Goal: Information Seeking & Learning: Learn about a topic

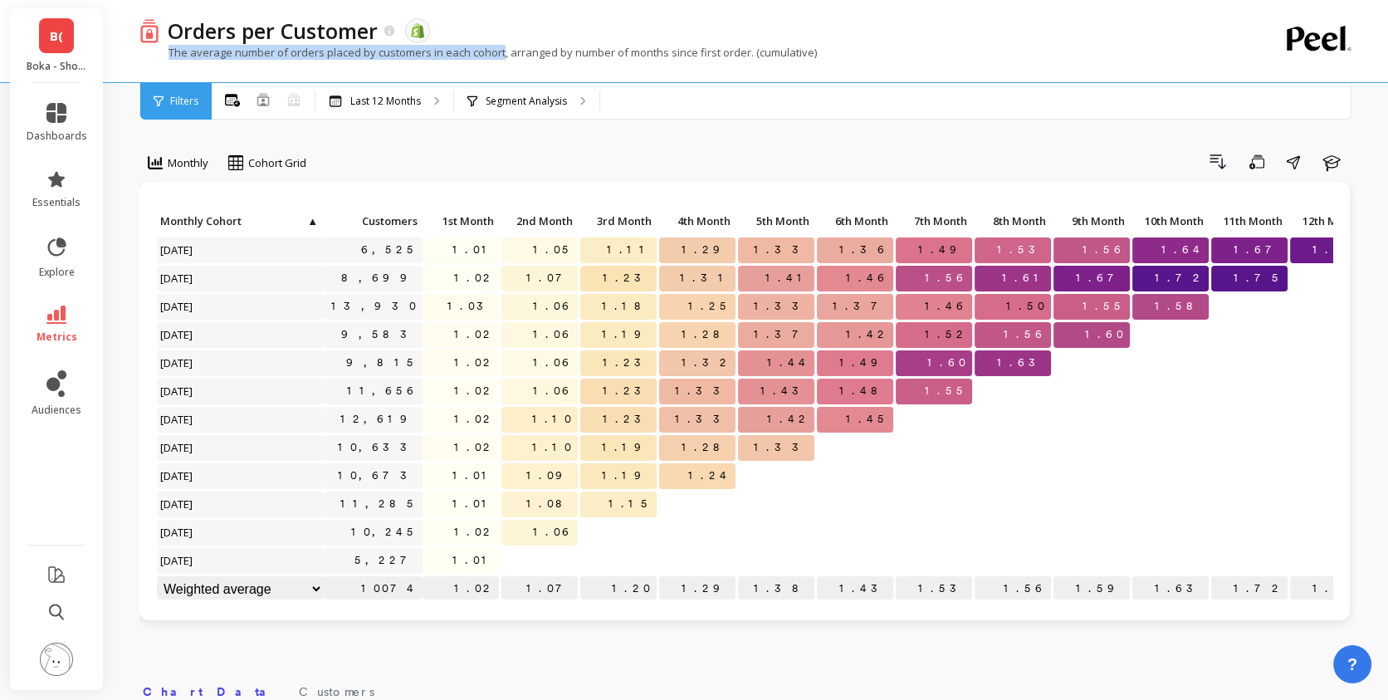
drag, startPoint x: 166, startPoint y: 46, endPoint x: 503, endPoint y: 45, distance: 337.0
click at [503, 45] on p "The average number of orders placed by customers in each cohort, arranged by nu…" at bounding box center [477, 52] width 677 height 15
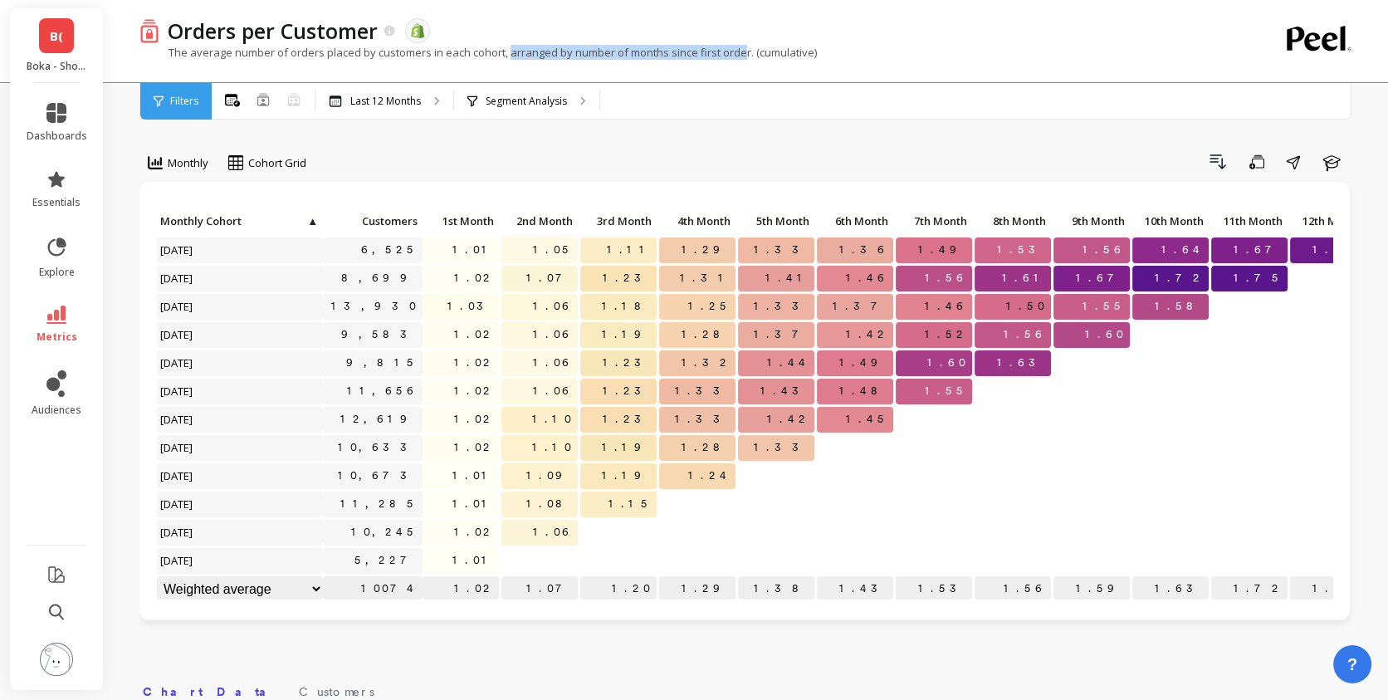
drag, startPoint x: 507, startPoint y: 49, endPoint x: 744, endPoint y: 54, distance: 237.4
click at [744, 54] on p "The average number of orders placed by customers in each cohort, arranged by nu…" at bounding box center [477, 52] width 677 height 15
click at [172, 176] on div "Monthly" at bounding box center [178, 163] width 71 height 28
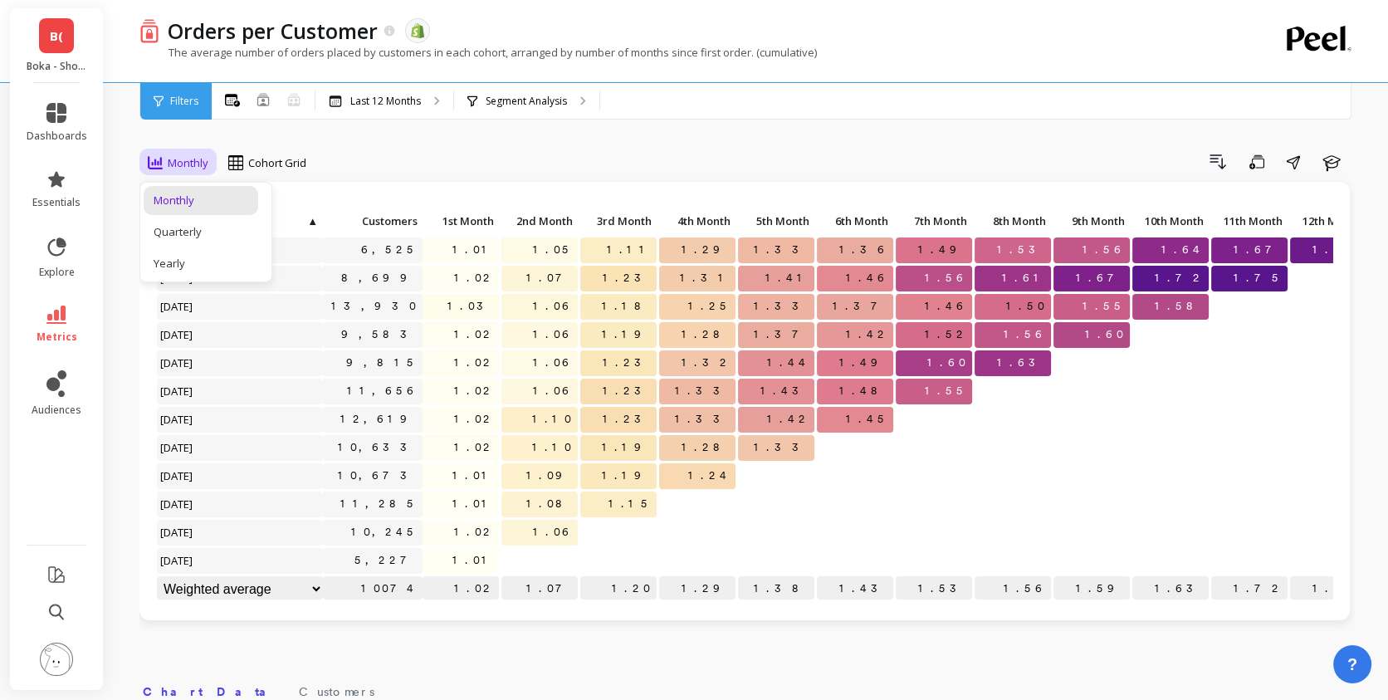
click at [445, 162] on div "Drill Down Save Share Learn" at bounding box center [836, 162] width 1037 height 27
click at [51, 299] on li "metrics" at bounding box center [57, 324] width 81 height 58
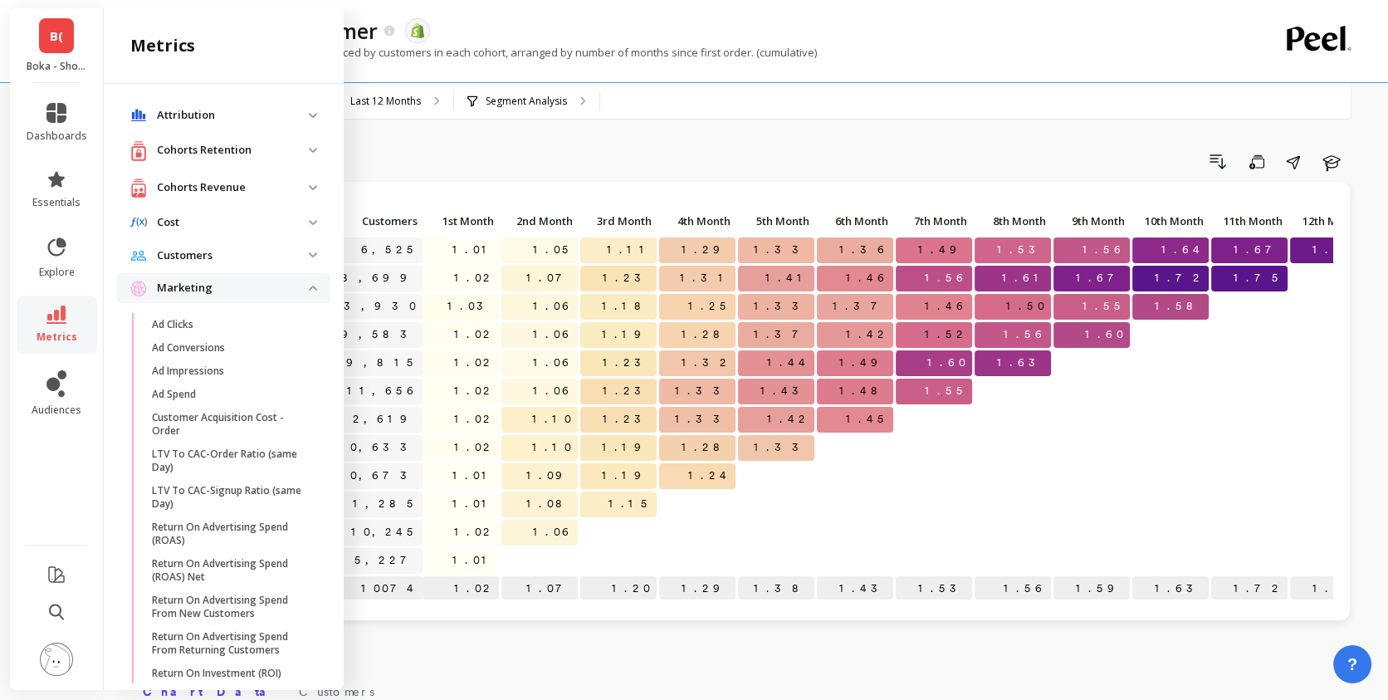
click at [269, 197] on div "Cohorts Revenue" at bounding box center [219, 188] width 178 height 21
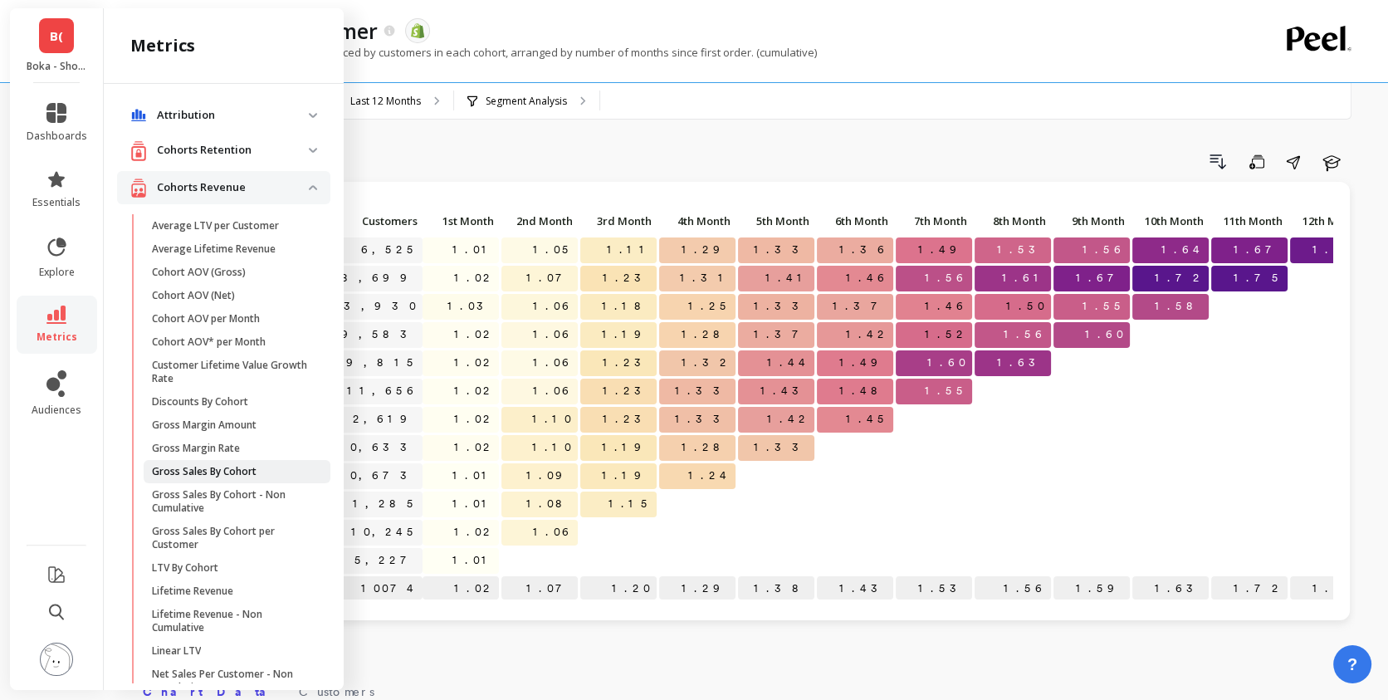
scroll to position [181, 0]
